Goal: Task Accomplishment & Management: Complete application form

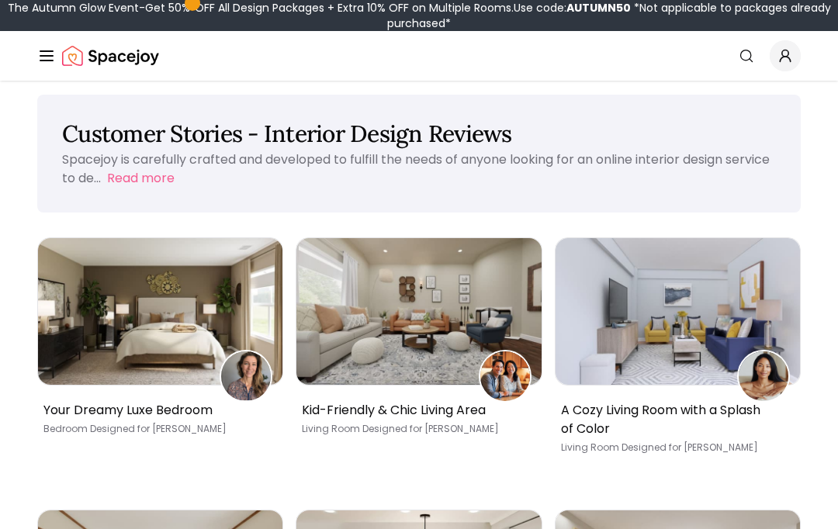
scroll to position [10, 0]
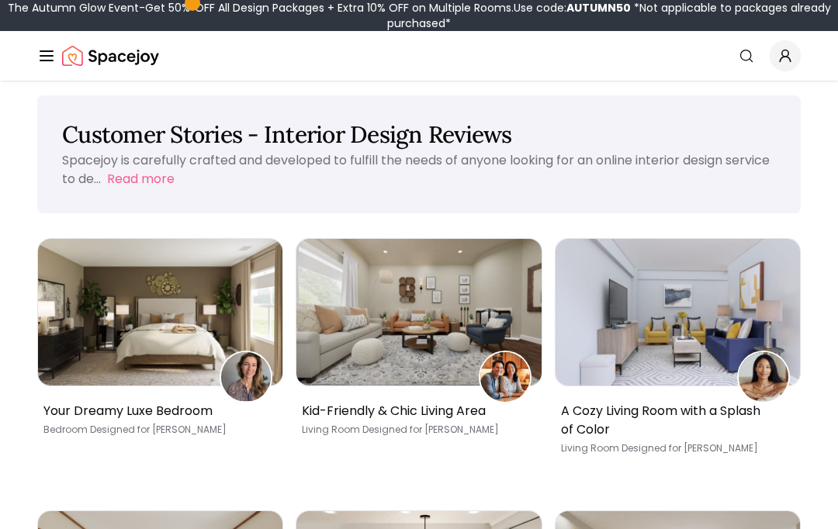
click at [84, 319] on img at bounding box center [160, 312] width 244 height 147
click at [74, 317] on img at bounding box center [160, 312] width 244 height 147
click at [81, 317] on img at bounding box center [160, 312] width 244 height 147
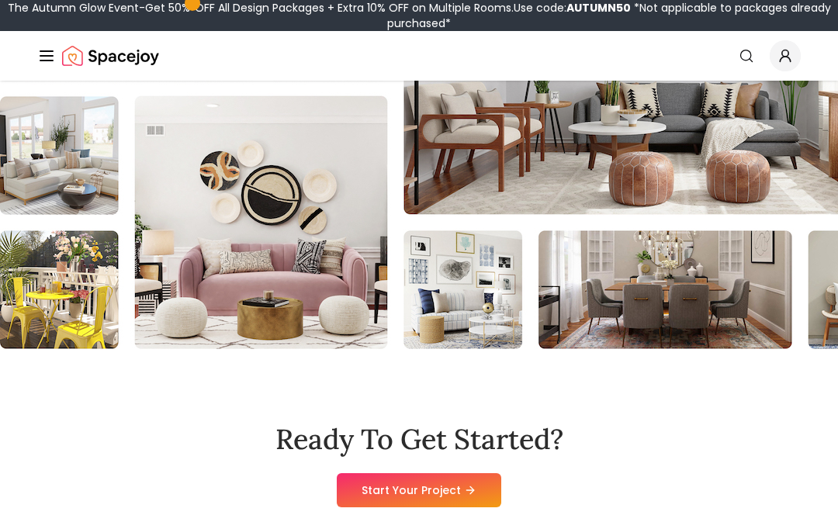
scroll to position [2304, 0]
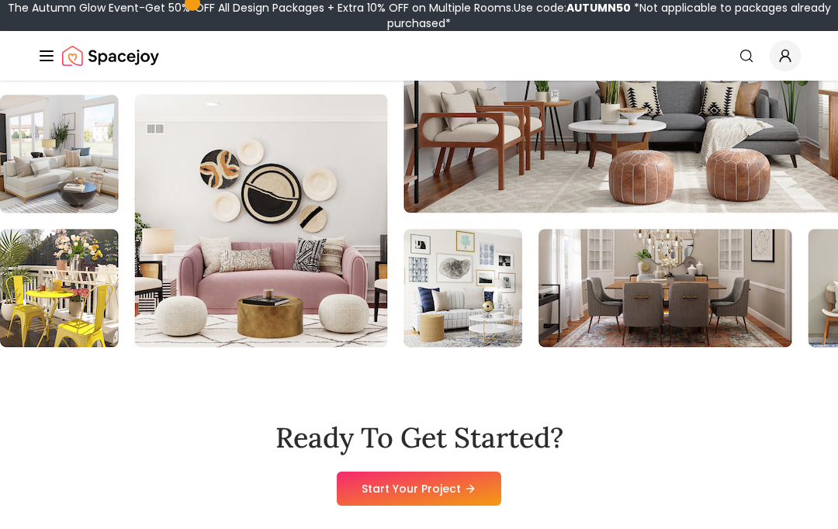
click at [485, 477] on link "Start Your Project" at bounding box center [419, 489] width 164 height 34
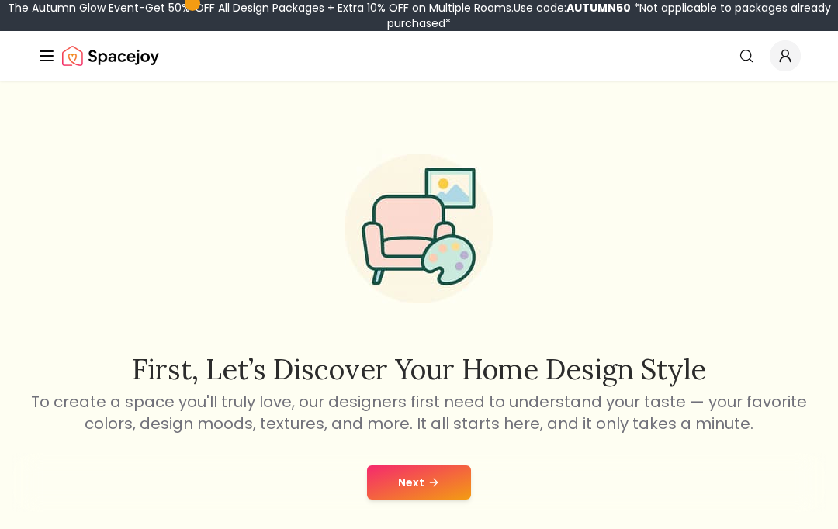
click at [445, 487] on button "Next" at bounding box center [419, 482] width 104 height 34
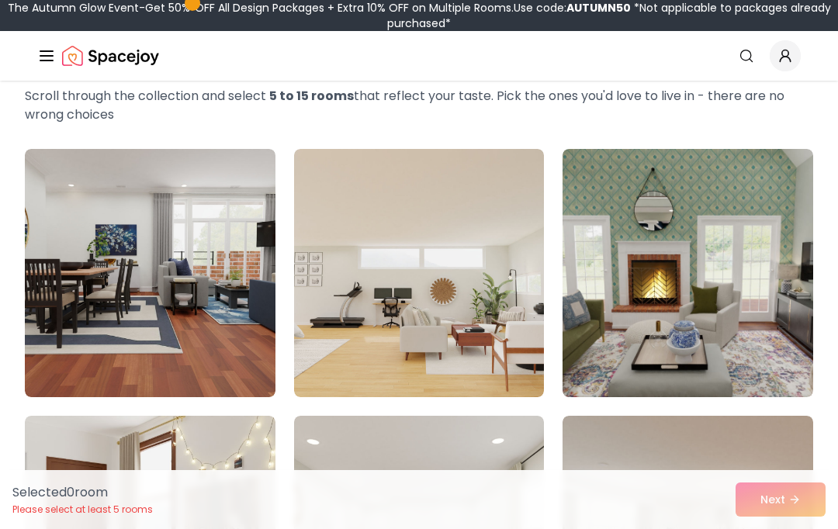
scroll to position [83, 0]
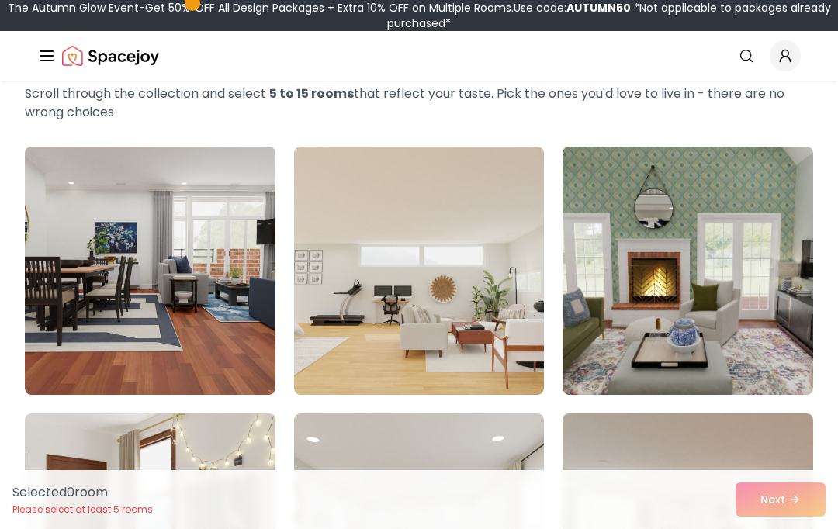
click at [91, 205] on img at bounding box center [150, 271] width 251 height 248
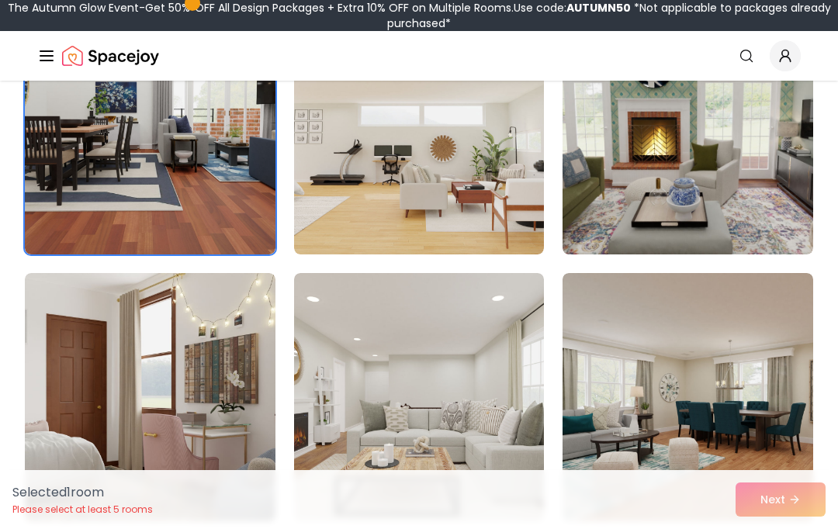
scroll to position [222, 0]
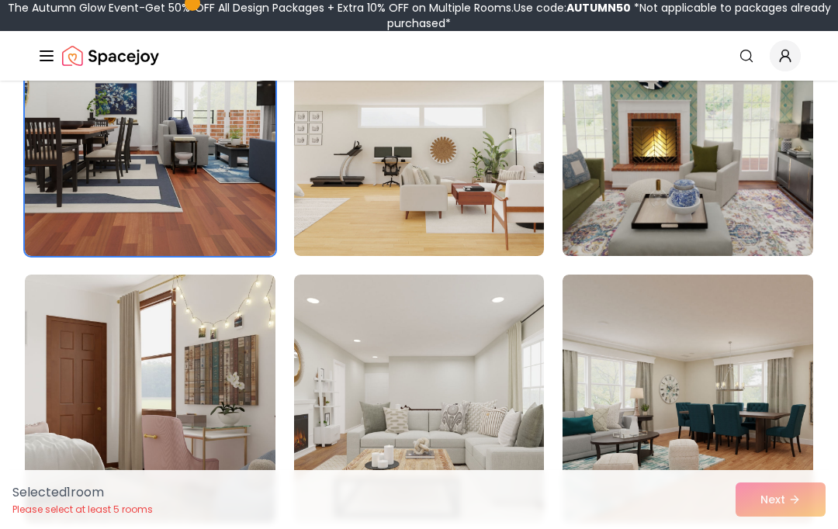
click at [501, 152] on img at bounding box center [419, 132] width 251 height 248
click at [658, 445] on img at bounding box center [687, 399] width 251 height 248
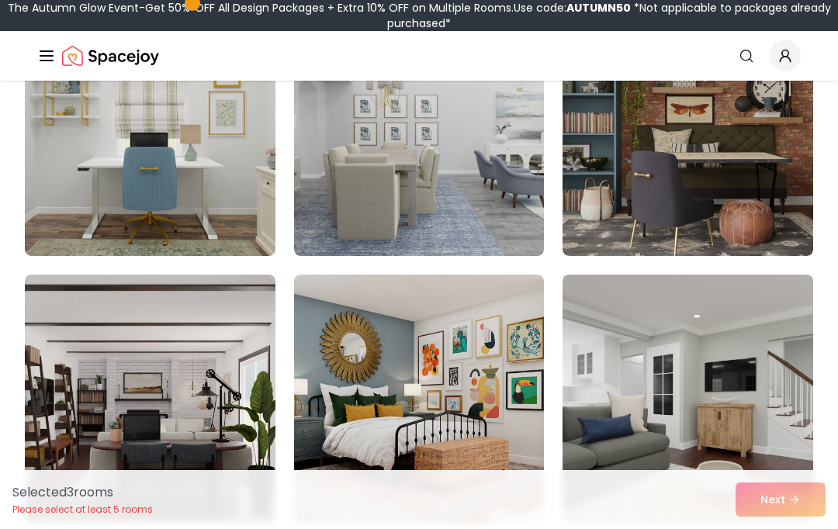
scroll to position [758, 0]
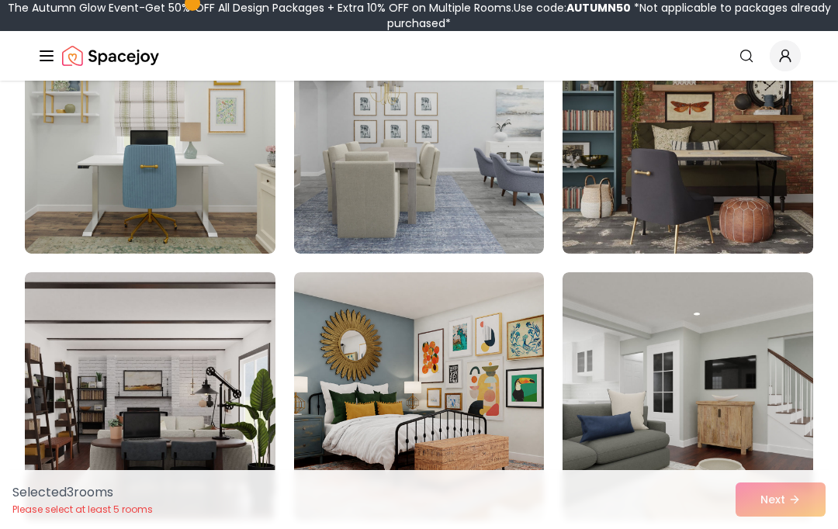
click at [766, 209] on img at bounding box center [687, 129] width 251 height 248
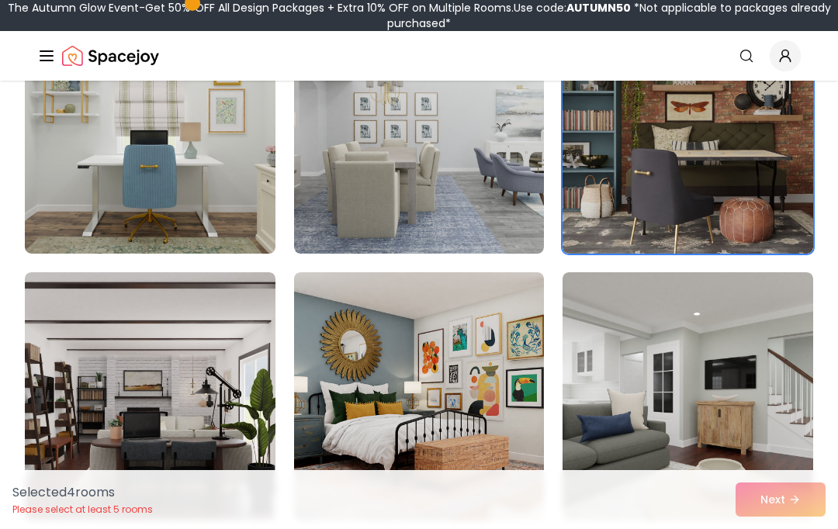
click at [780, 357] on img at bounding box center [687, 396] width 251 height 248
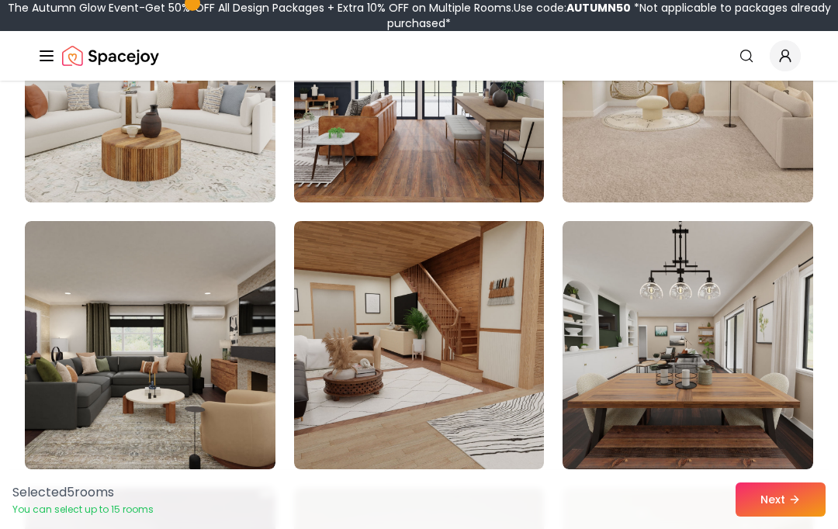
scroll to position [1652, 0]
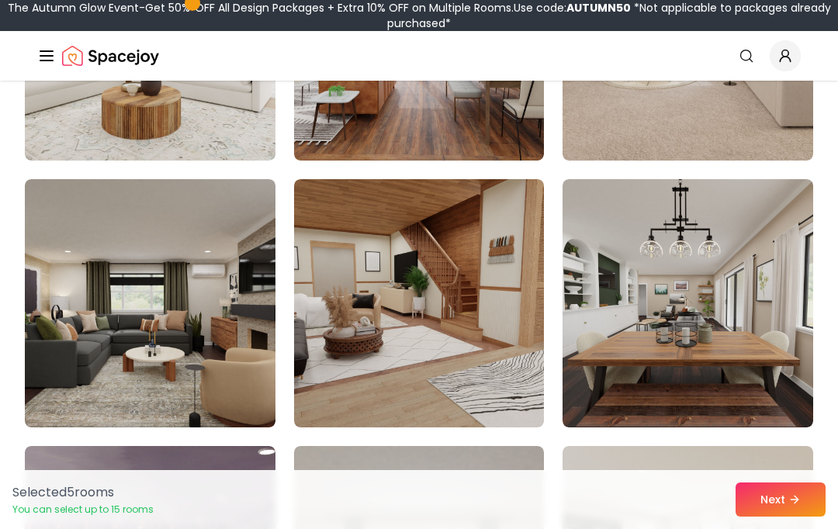
click at [77, 296] on img at bounding box center [150, 303] width 251 height 248
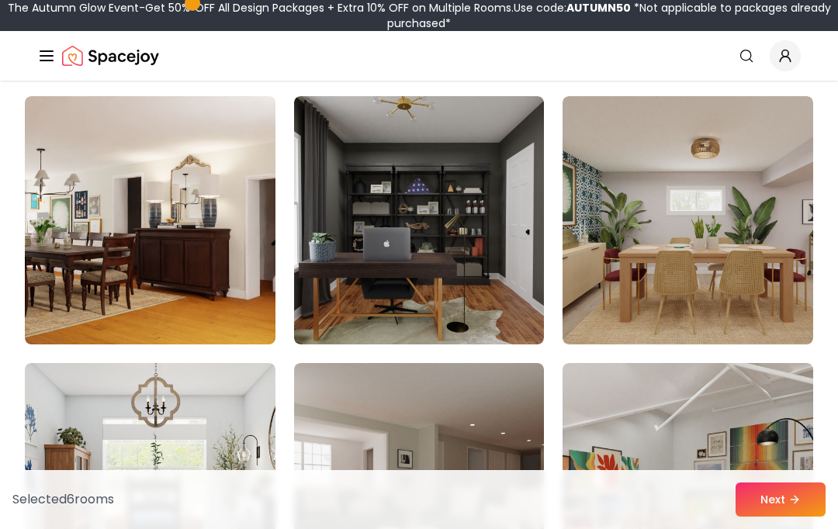
scroll to position [5470, 0]
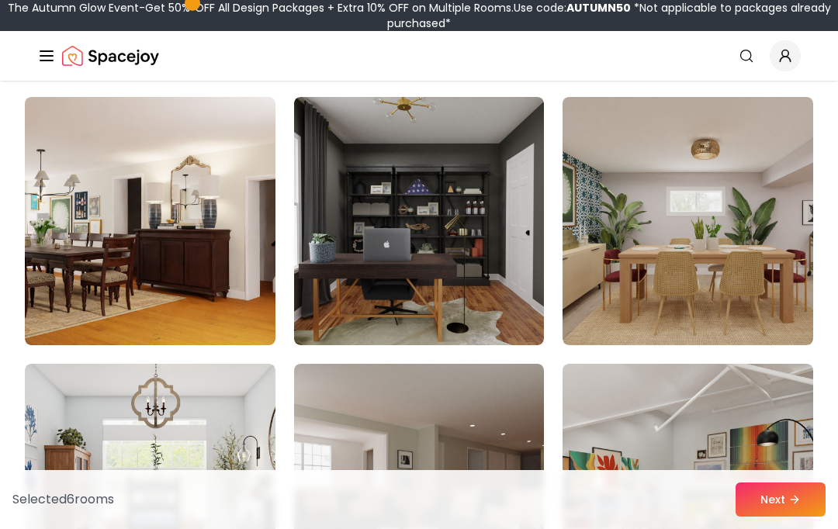
click at [357, 245] on img at bounding box center [419, 221] width 251 height 248
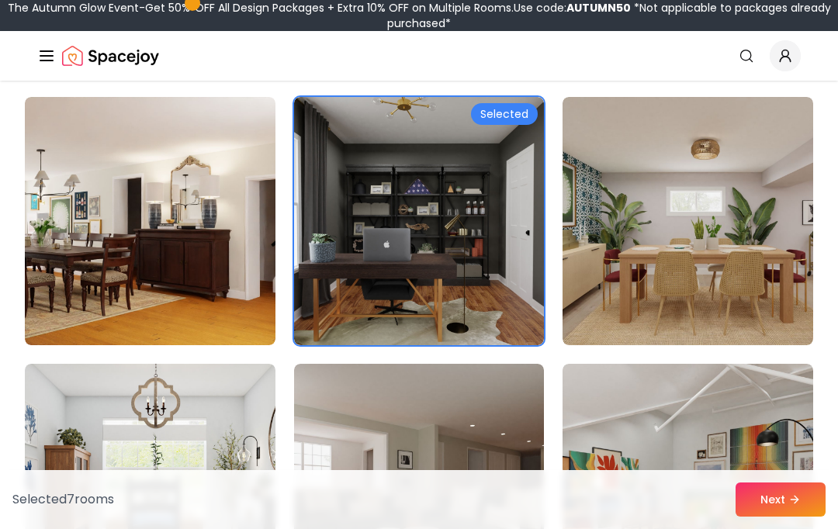
click at [811, 517] on button "Next" at bounding box center [780, 500] width 90 height 34
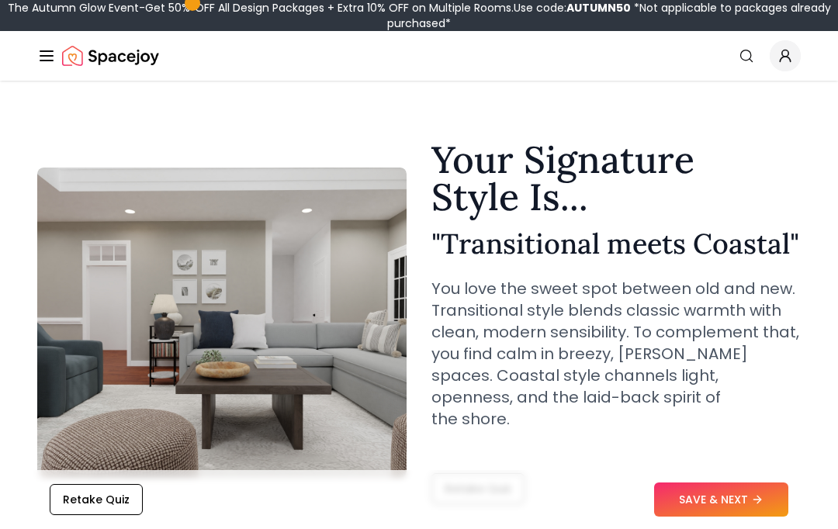
scroll to position [9, 0]
click at [742, 517] on button "SAVE & NEXT" at bounding box center [721, 500] width 134 height 34
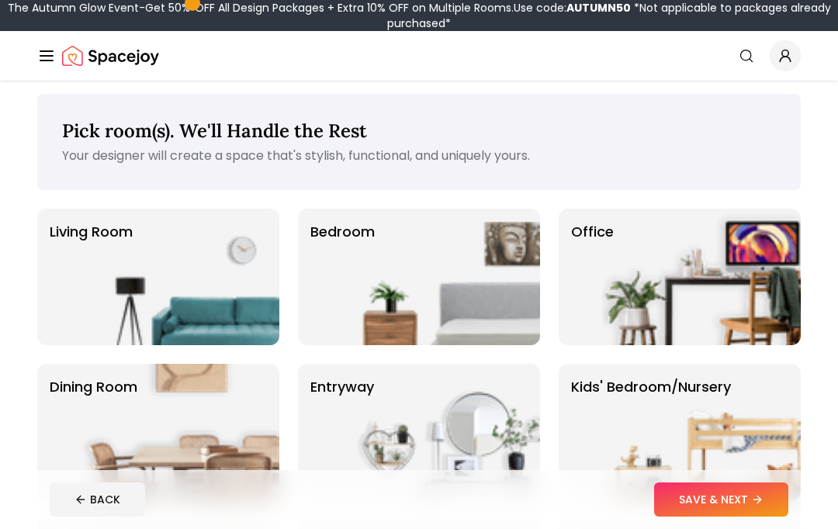
scroll to position [6, 0]
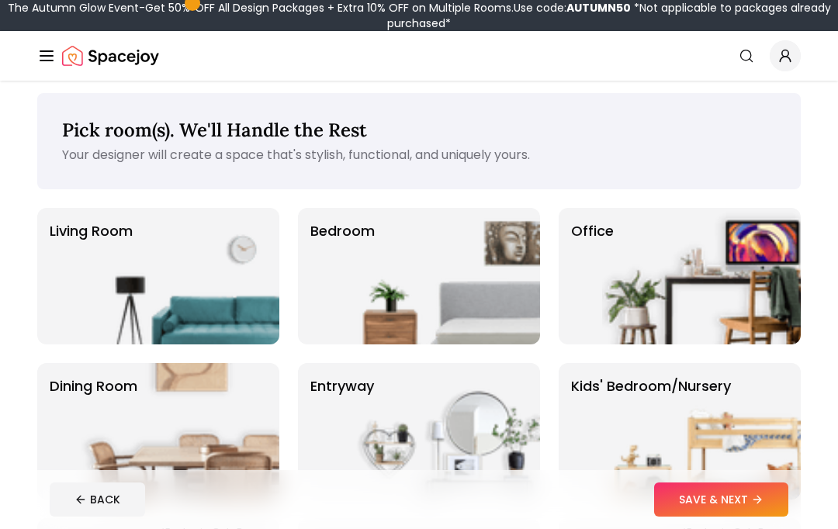
click at [95, 281] on img at bounding box center [180, 276] width 199 height 137
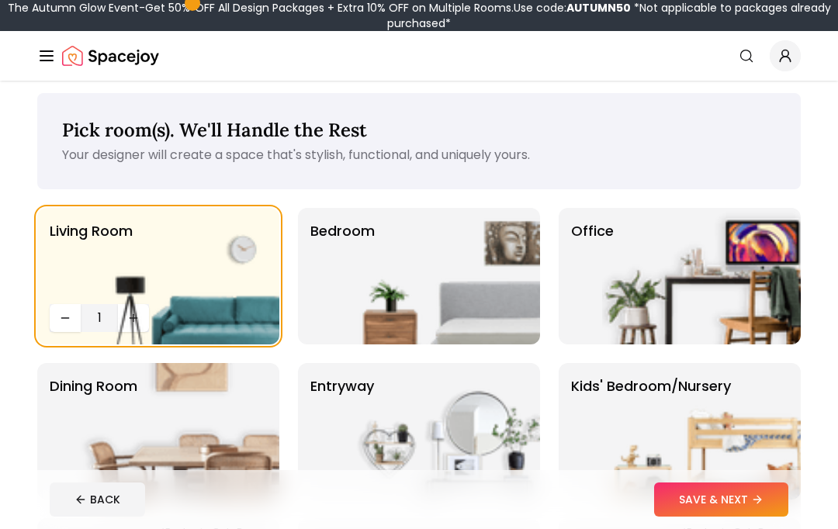
click at [85, 280] on img at bounding box center [180, 276] width 199 height 137
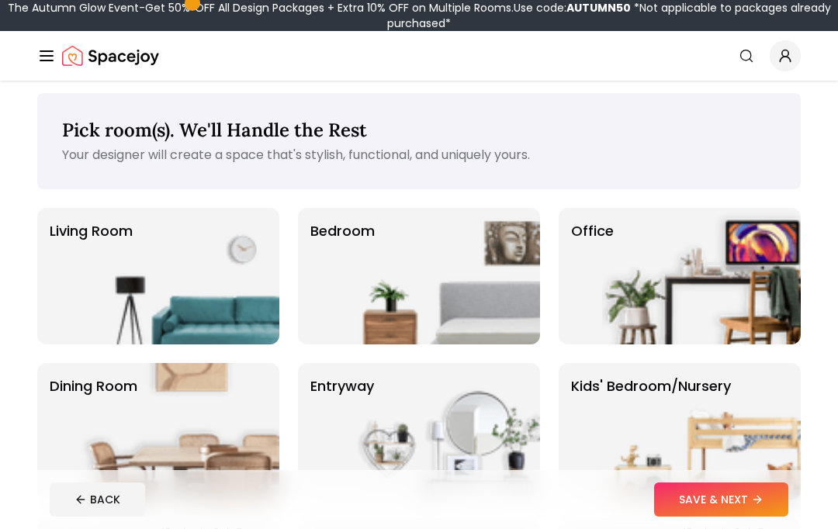
click at [71, 278] on p "Living Room" at bounding box center [91, 276] width 83 height 112
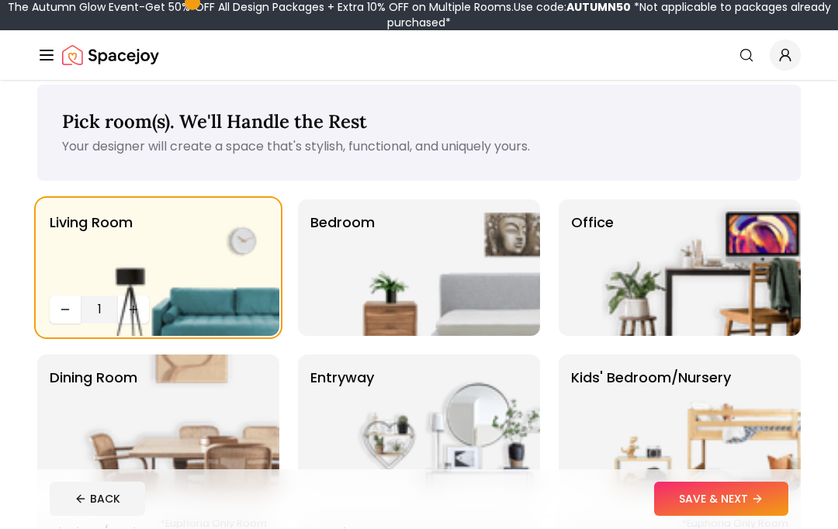
scroll to position [15, 0]
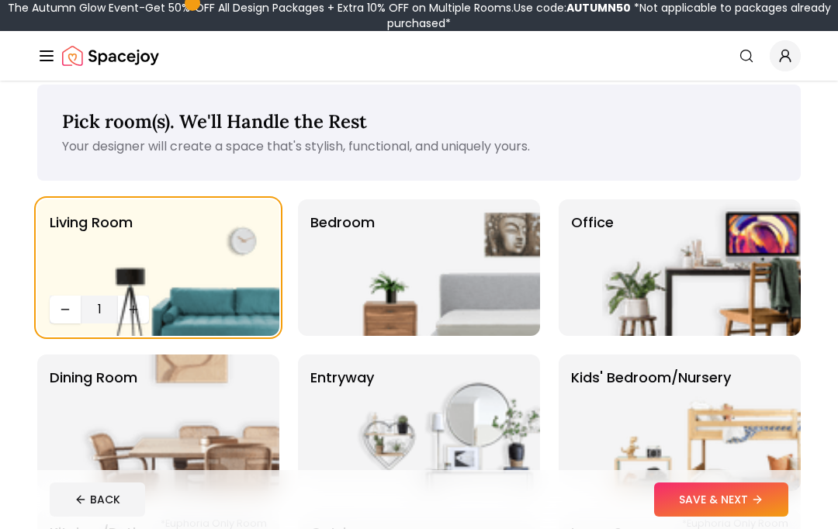
click at [494, 297] on img at bounding box center [440, 267] width 199 height 137
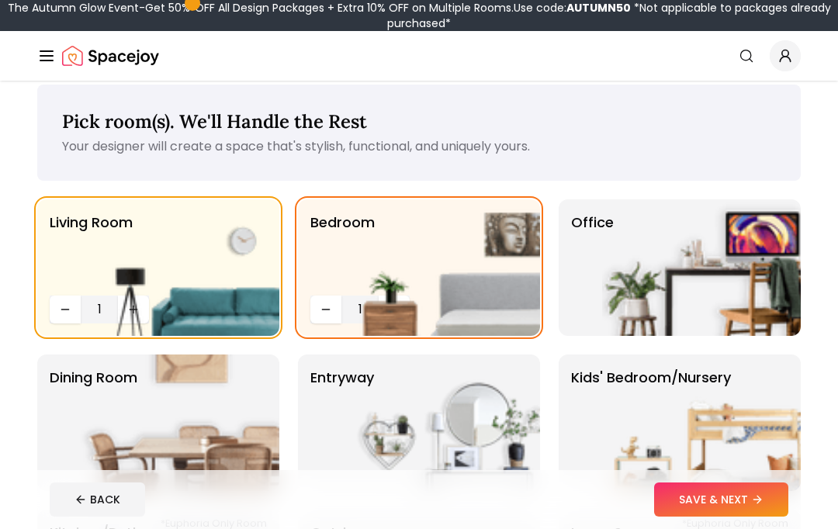
click at [398, 310] on img at bounding box center [440, 267] width 199 height 137
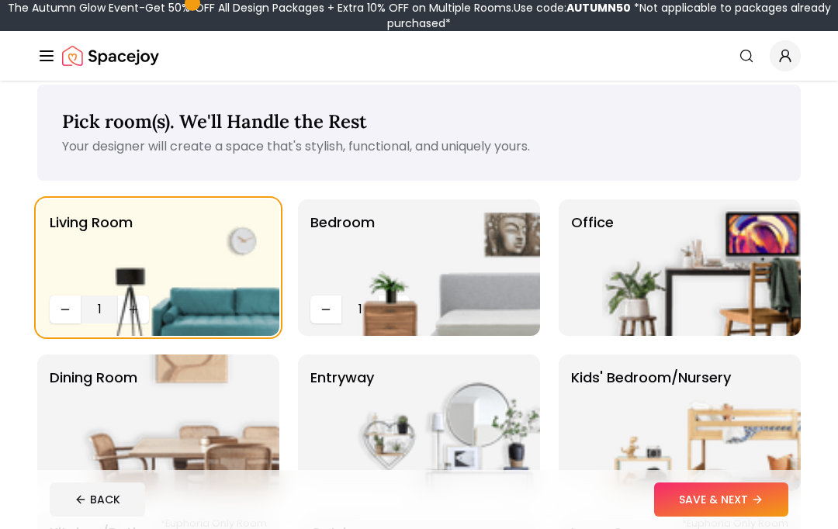
click at [394, 304] on img at bounding box center [440, 267] width 199 height 137
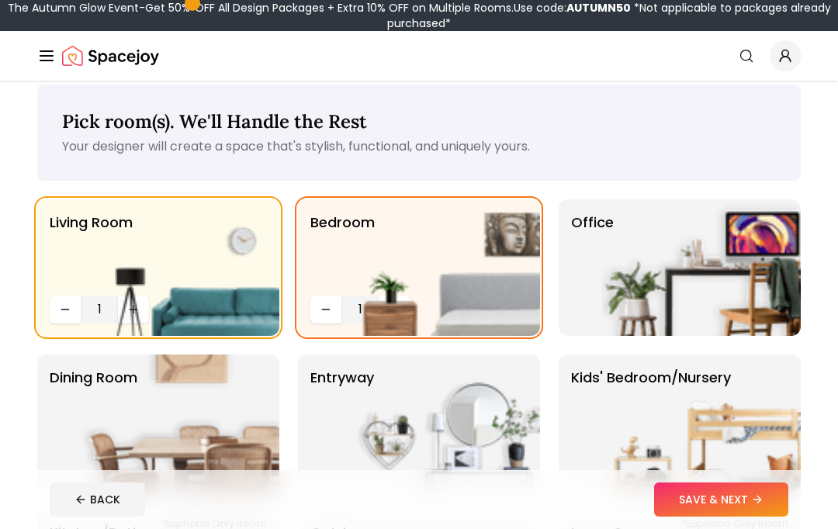
click at [400, 309] on img at bounding box center [440, 267] width 199 height 137
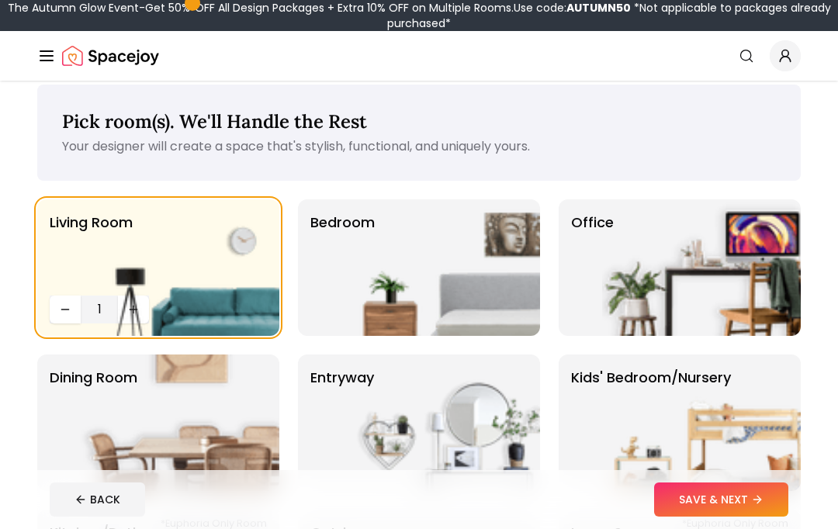
click at [420, 270] on img at bounding box center [440, 267] width 199 height 137
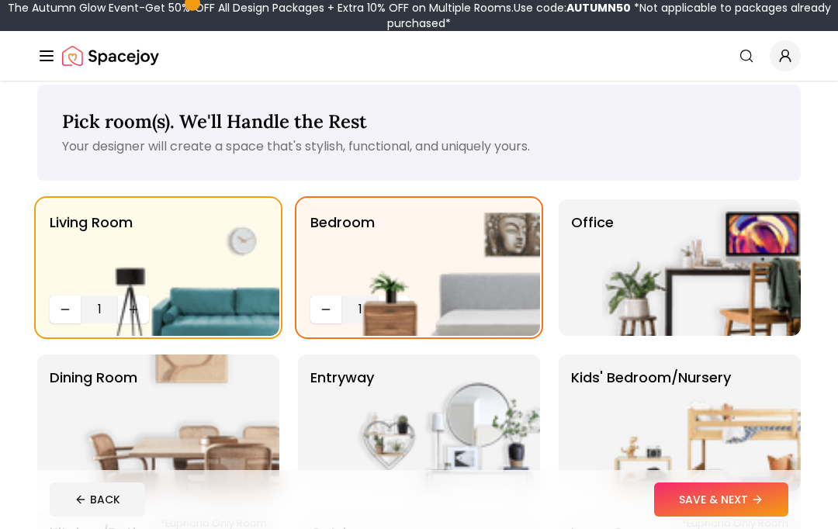
click at [403, 296] on img at bounding box center [440, 267] width 199 height 137
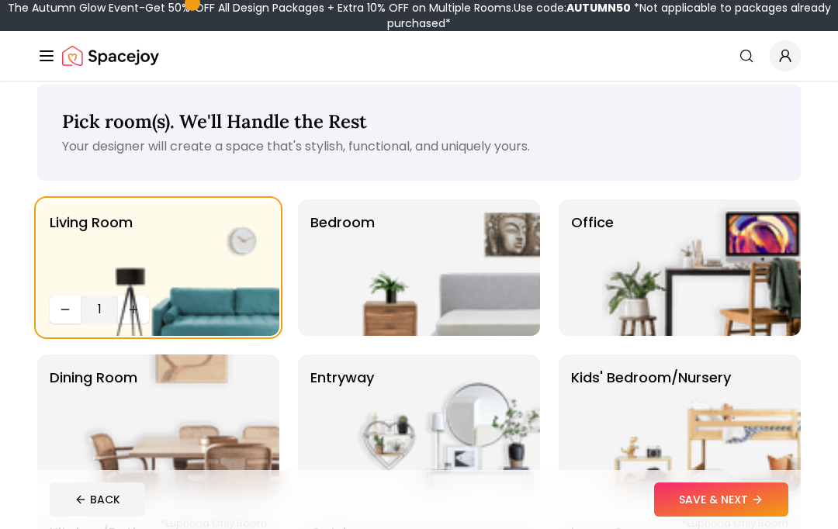
click at [401, 305] on img at bounding box center [440, 267] width 199 height 137
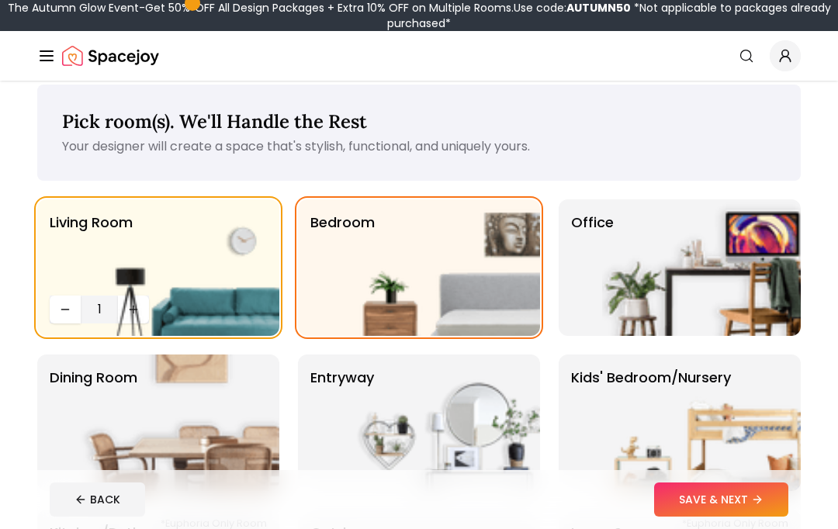
click at [392, 307] on img at bounding box center [440, 267] width 199 height 137
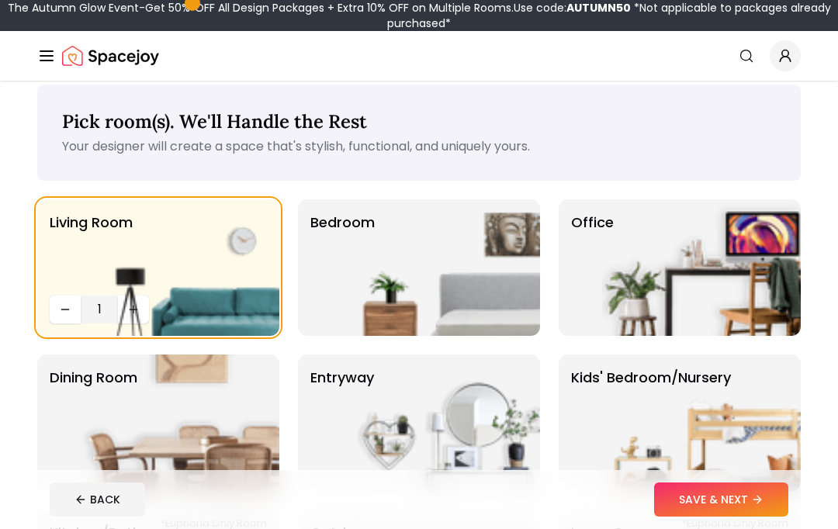
click at [394, 309] on img at bounding box center [440, 267] width 199 height 137
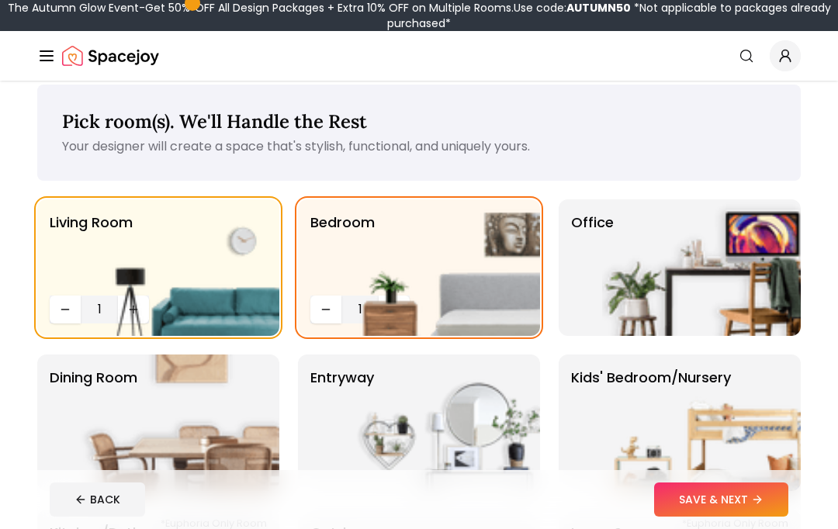
click at [350, 313] on img at bounding box center [440, 267] width 199 height 137
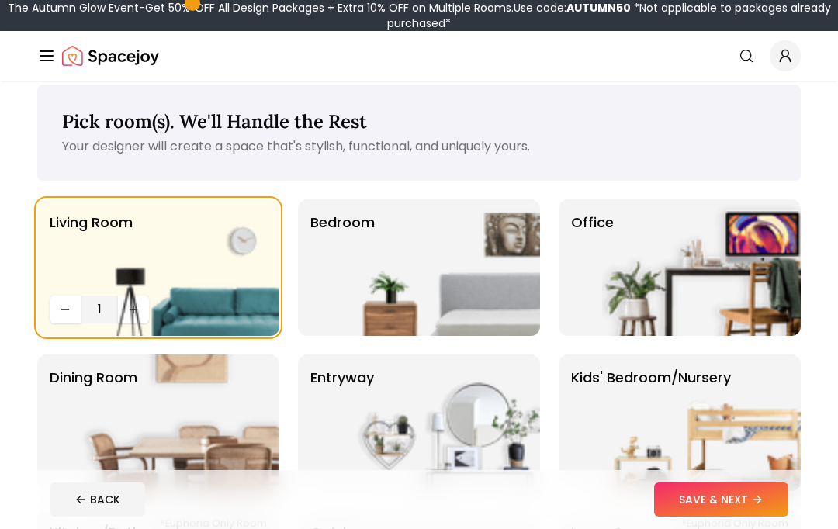
click at [434, 297] on img at bounding box center [440, 267] width 199 height 137
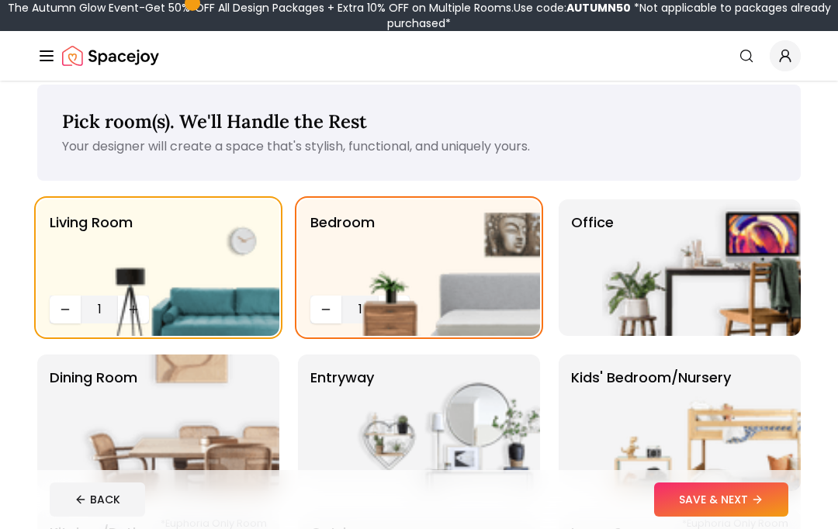
click at [645, 286] on img at bounding box center [701, 267] width 199 height 137
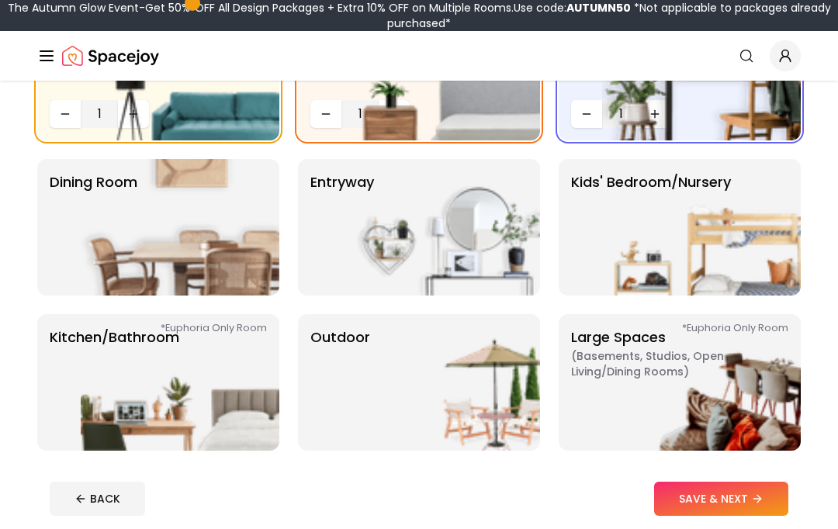
scroll to position [211, 0]
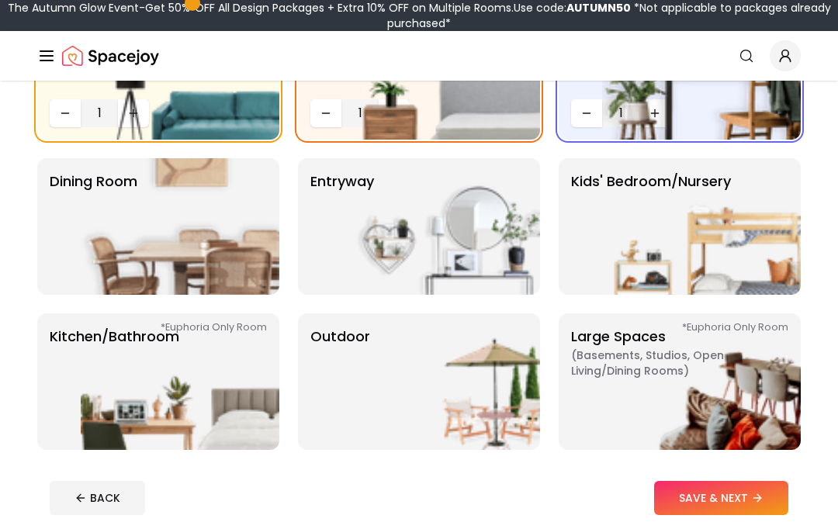
click at [756, 369] on img at bounding box center [701, 381] width 199 height 137
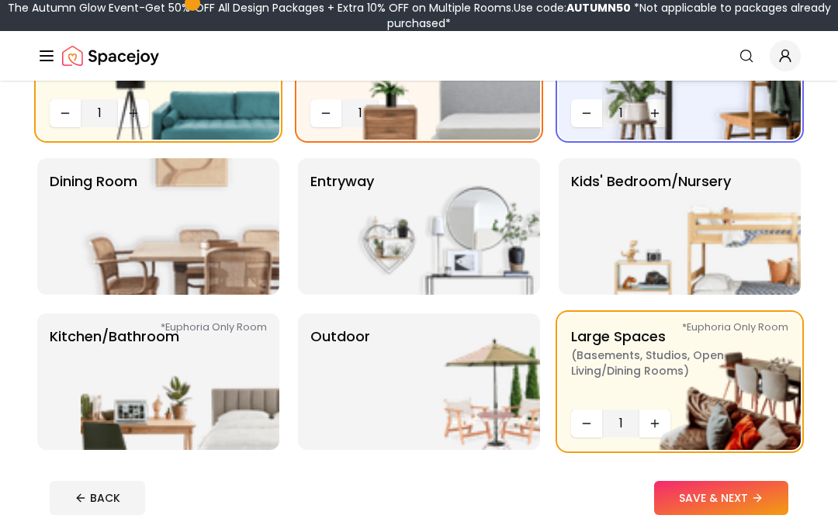
click at [64, 344] on p "Kitchen/Bathroom *Euphoria Only Room" at bounding box center [115, 382] width 130 height 112
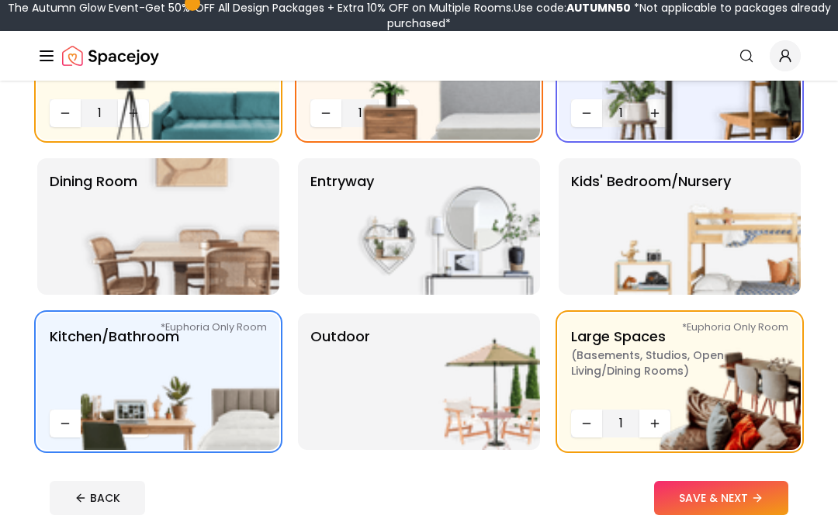
click at [81, 253] on img at bounding box center [180, 226] width 199 height 137
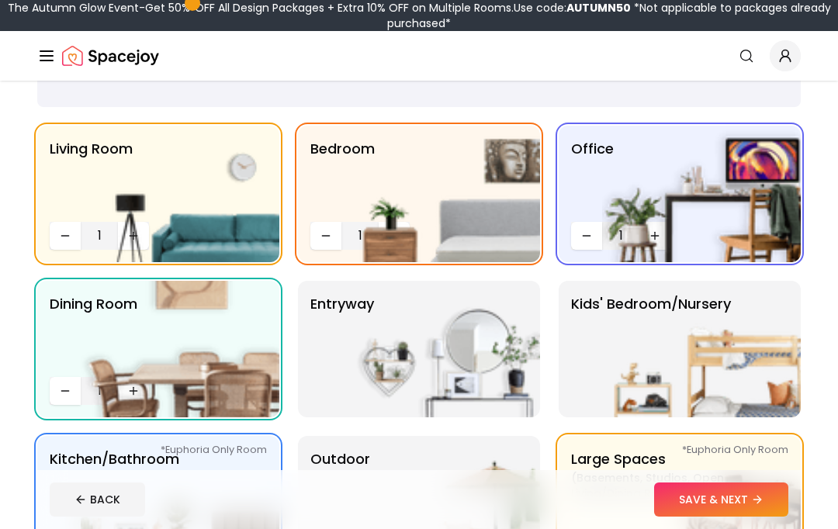
scroll to position [97, 0]
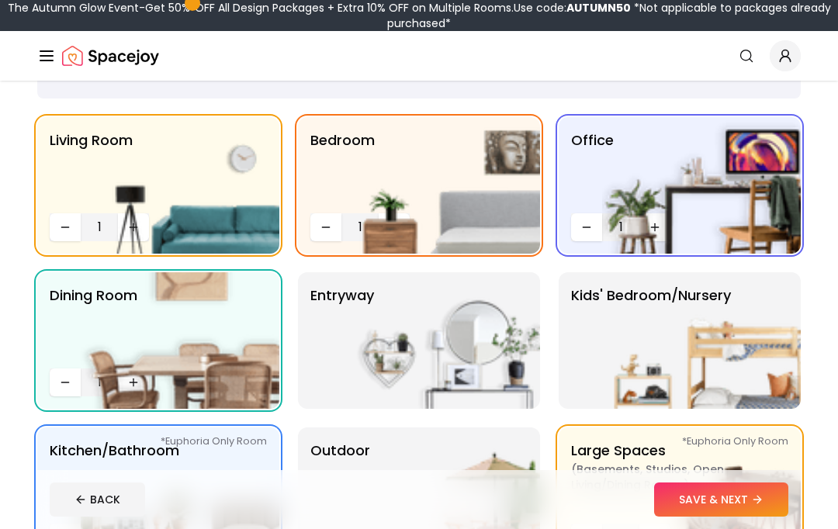
click at [738, 517] on button "SAVE & NEXT" at bounding box center [721, 500] width 134 height 34
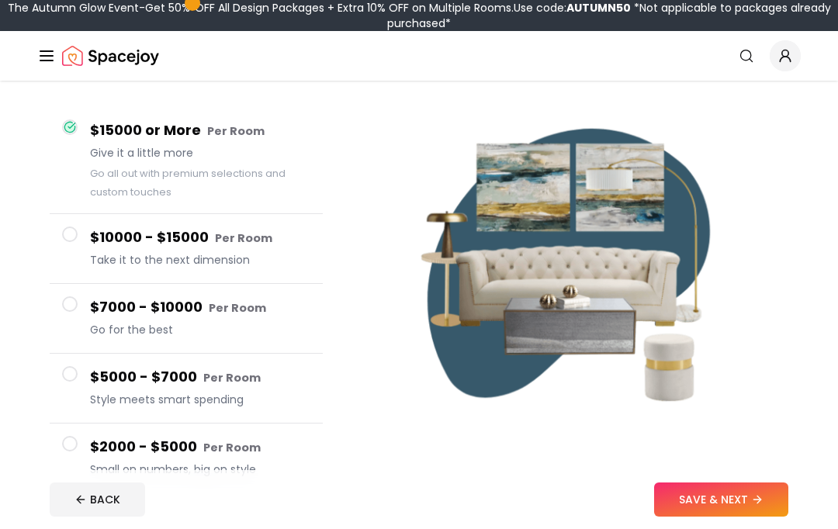
scroll to position [118, 0]
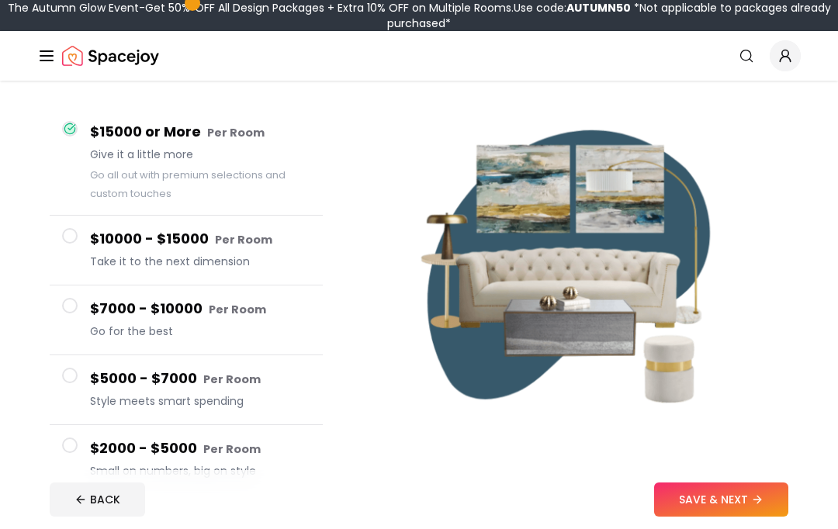
click at [90, 251] on div "$10000 - $15000 Per Room Take it to the next dimension" at bounding box center [200, 250] width 220 height 44
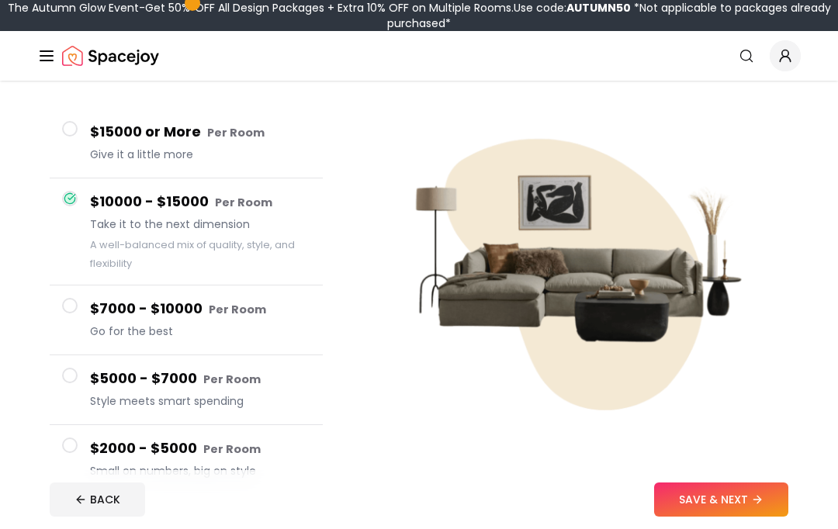
click at [67, 301] on span at bounding box center [70, 306] width 16 height 16
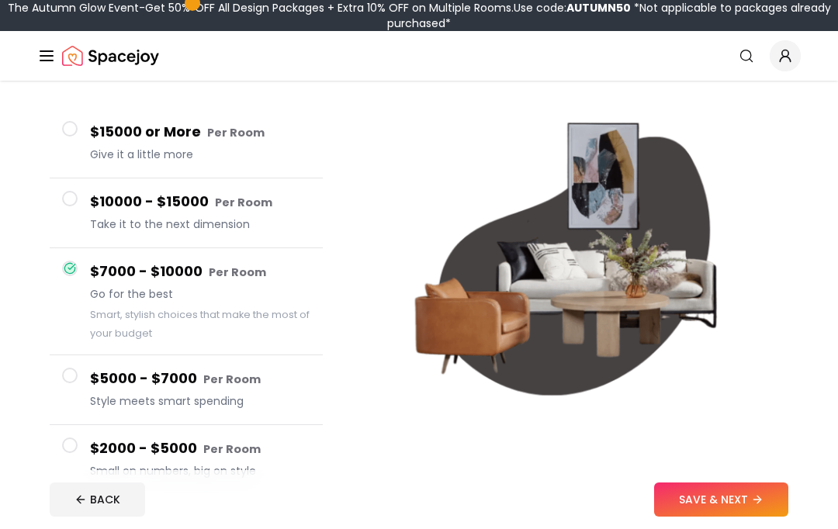
click at [47, 202] on div "$15000 or More Per Room Give it a little more $10000 - $15000 Per Room Take it …" at bounding box center [186, 301] width 298 height 410
click at [59, 197] on button "$10000 - $15000 Per Room Take it to the next dimension" at bounding box center [186, 213] width 273 height 70
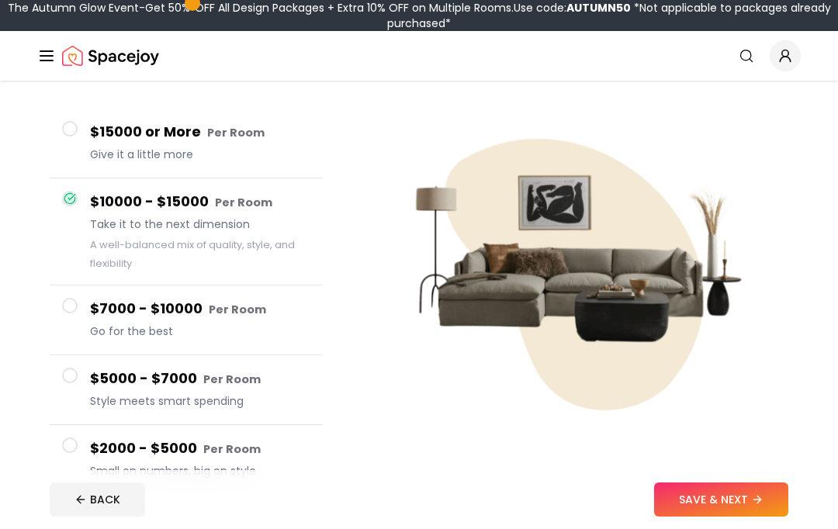
click at [740, 517] on button "SAVE & NEXT" at bounding box center [721, 500] width 134 height 34
